Goal: Information Seeking & Learning: Learn about a topic

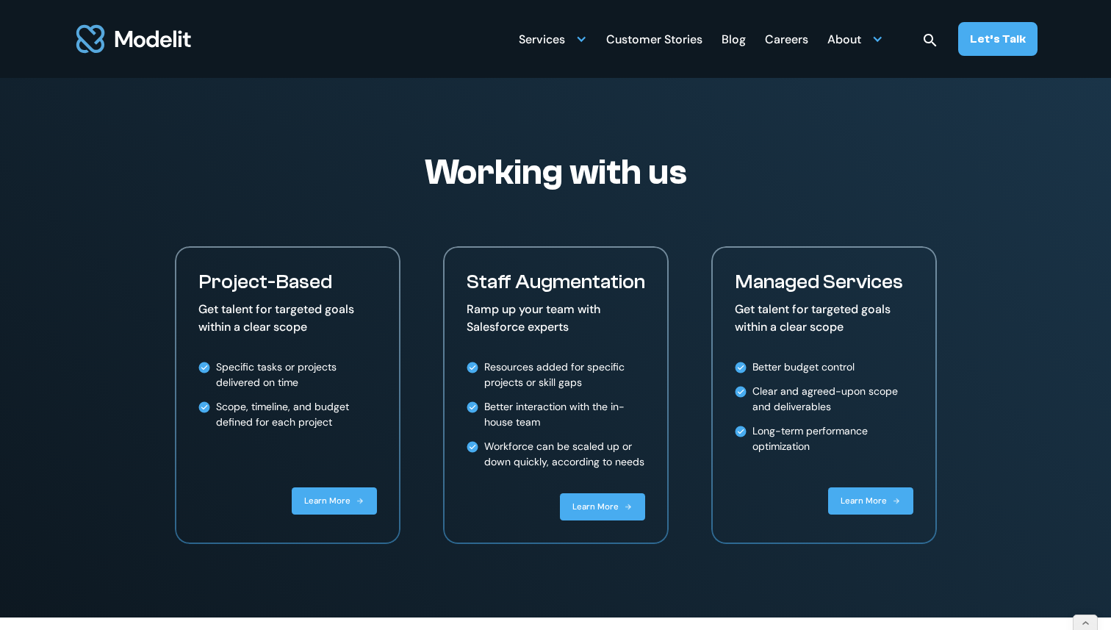
scroll to position [2840, 0]
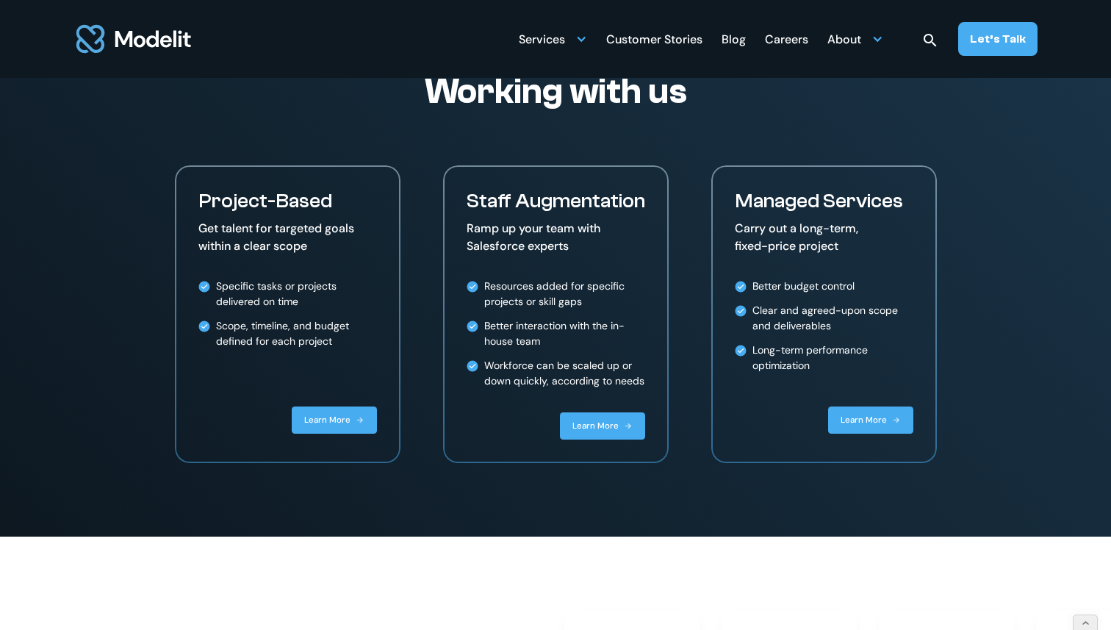
scroll to position [2907, 0]
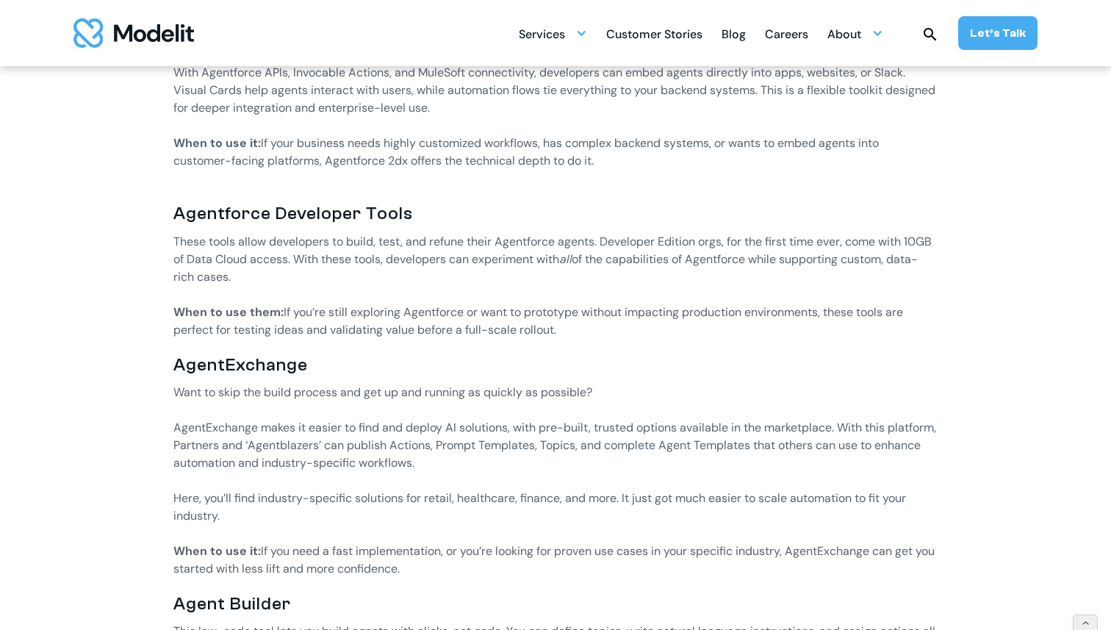
scroll to position [1884, 0]
